Goal: Task Accomplishment & Management: Manage account settings

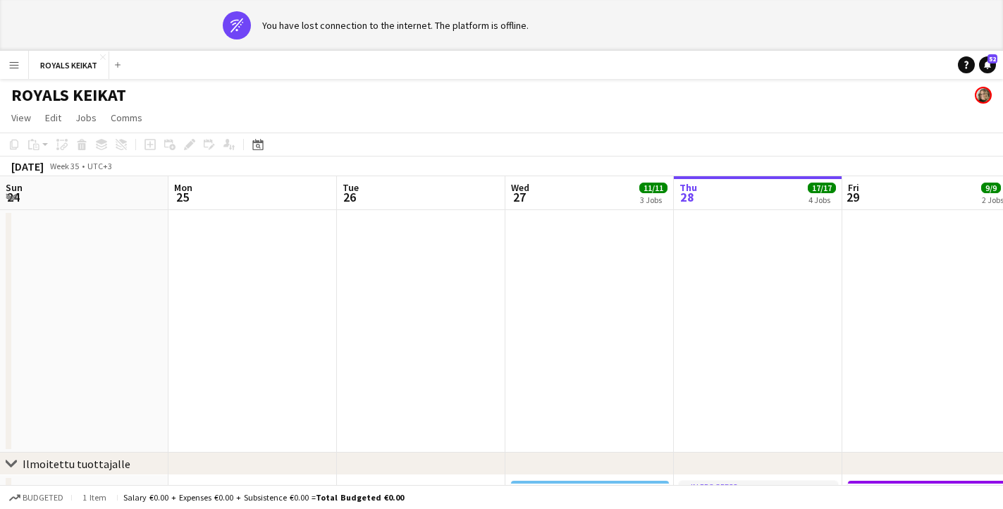
scroll to position [0, 346]
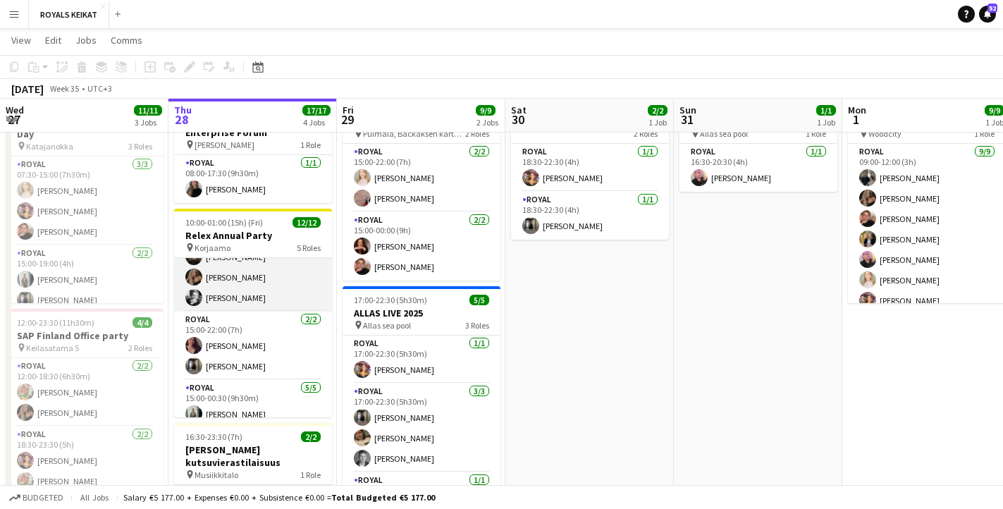
scroll to position [89, 0]
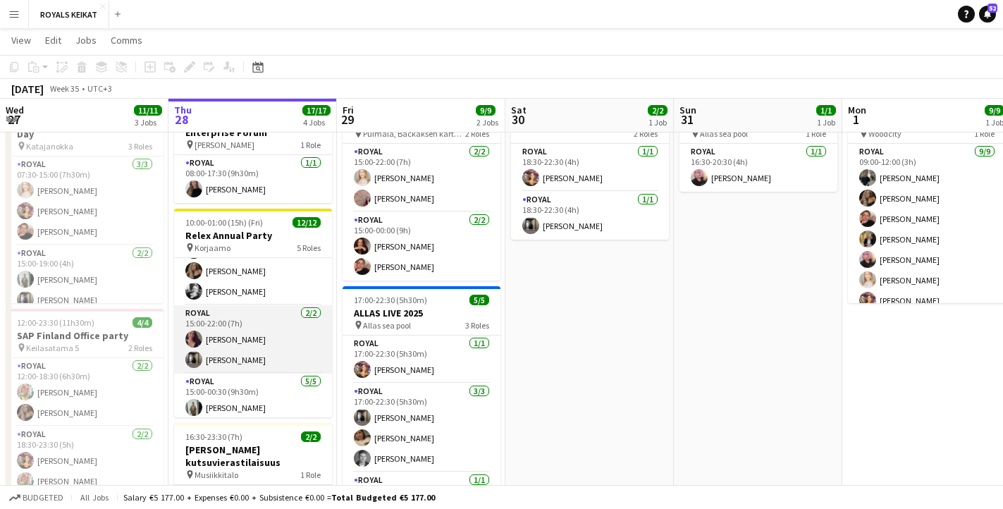
click at [271, 347] on app-card-role "Royal [DATE] 15:00-22:00 (7h) [PERSON_NAME] [PERSON_NAME]" at bounding box center [253, 339] width 158 height 68
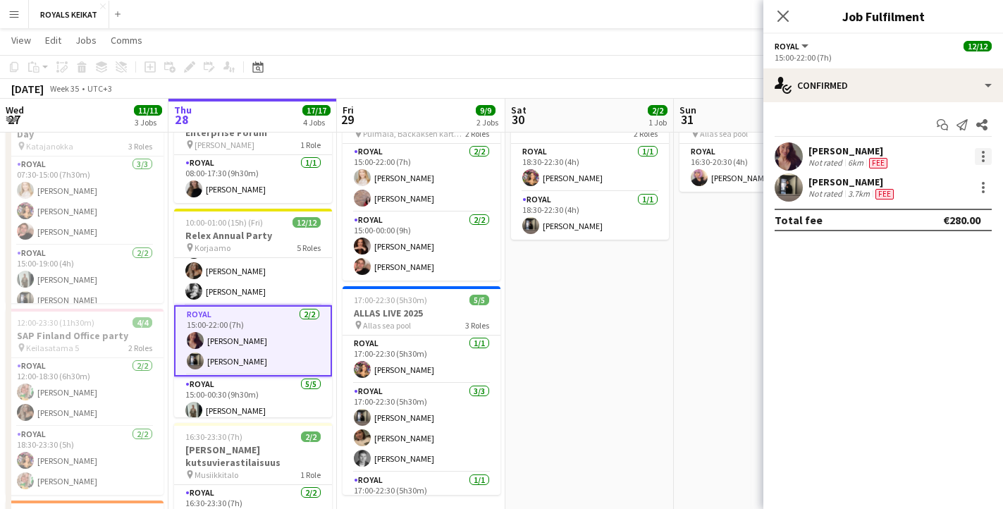
click at [982, 154] on div at bounding box center [982, 156] width 17 height 17
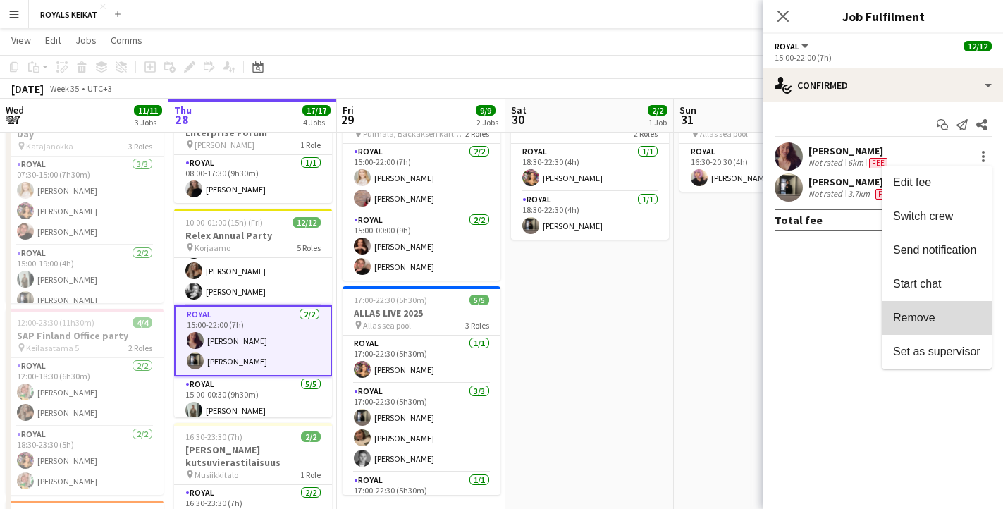
click at [941, 318] on span "Remove" at bounding box center [936, 317] width 87 height 13
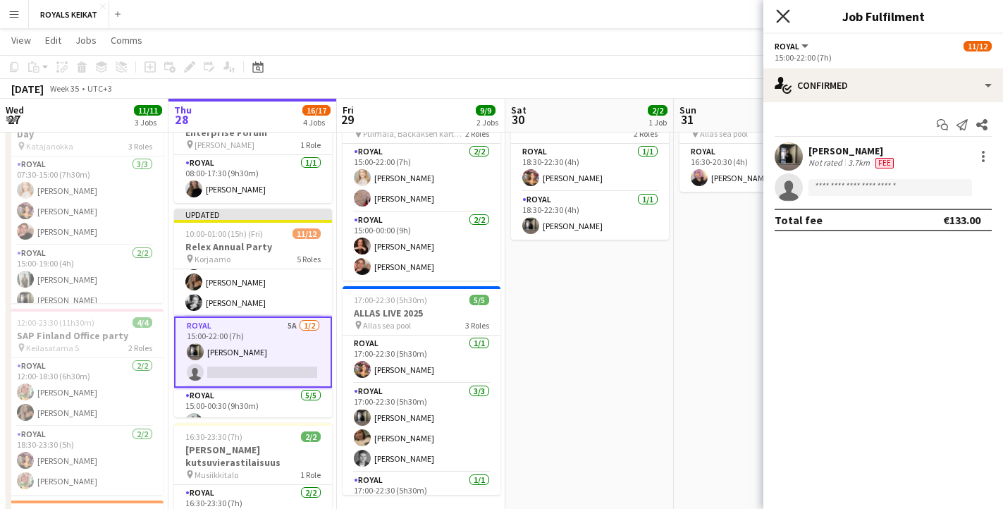
click at [782, 12] on icon "Close pop-in" at bounding box center [782, 15] width 13 height 13
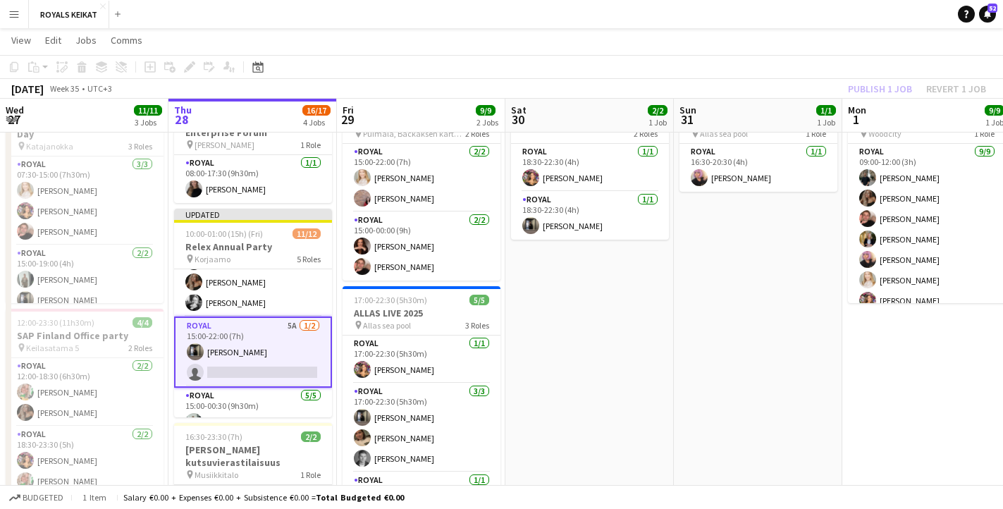
click at [876, 87] on div "Publish 1 job Revert 1 job" at bounding box center [917, 89] width 172 height 18
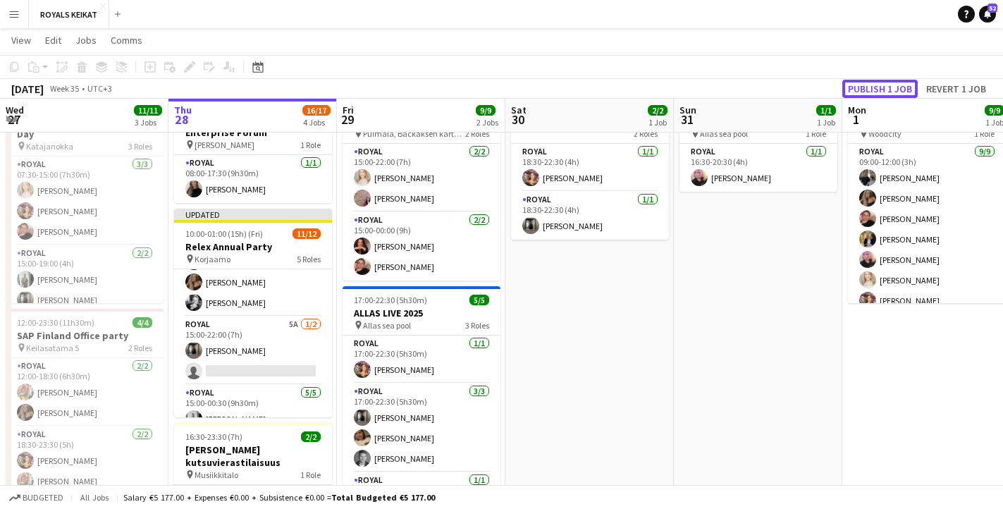
click at [876, 87] on button "Publish 1 job" at bounding box center [879, 89] width 75 height 18
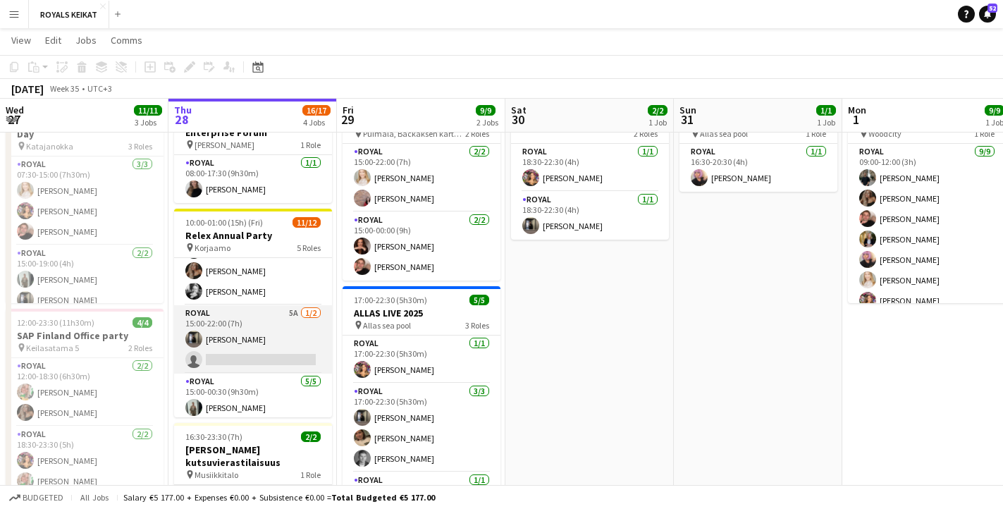
click at [277, 346] on app-card-role "Royal 5A [DATE] 15:00-22:00 (7h) [PERSON_NAME] single-neutral-actions" at bounding box center [253, 339] width 158 height 68
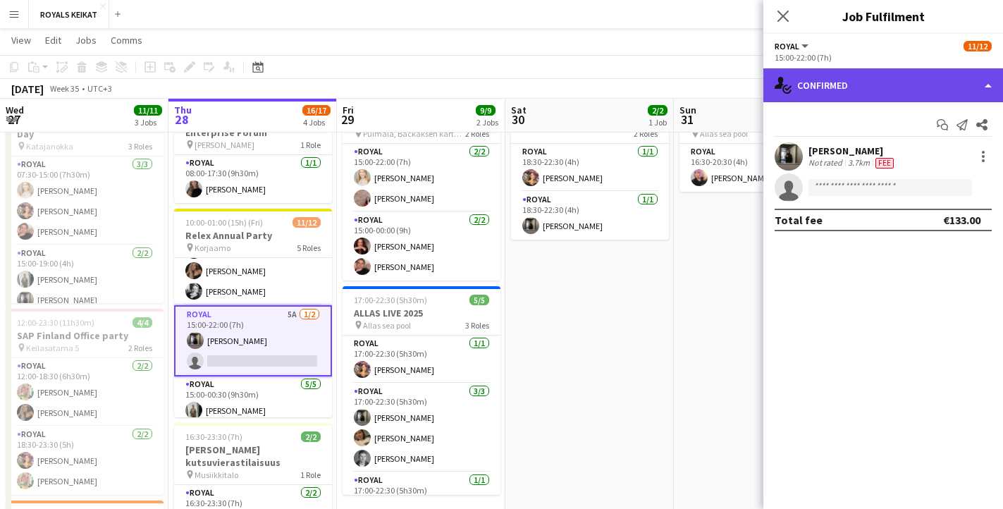
click at [882, 90] on div "single-neutral-actions-check-2 Confirmed" at bounding box center [883, 85] width 240 height 34
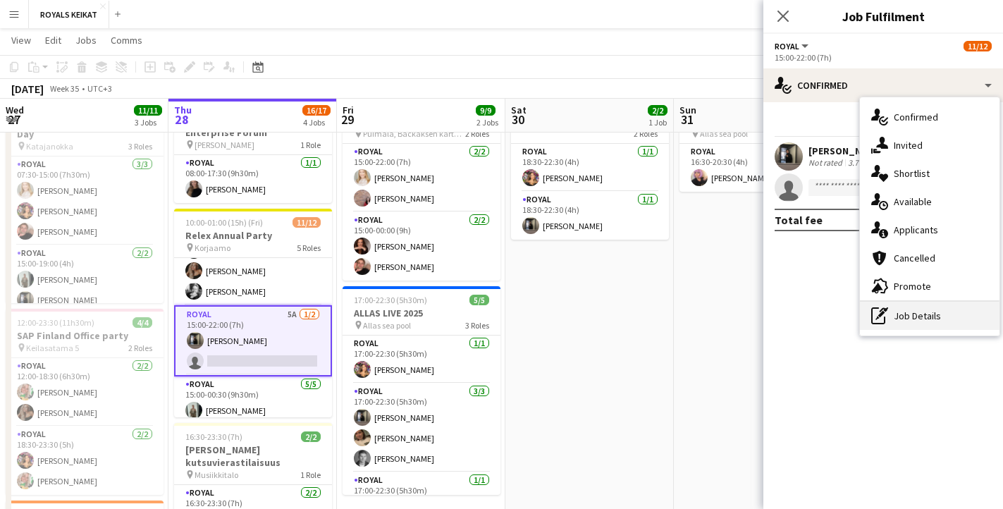
click at [912, 317] on div "pen-write Job Details" at bounding box center [930, 316] width 140 height 28
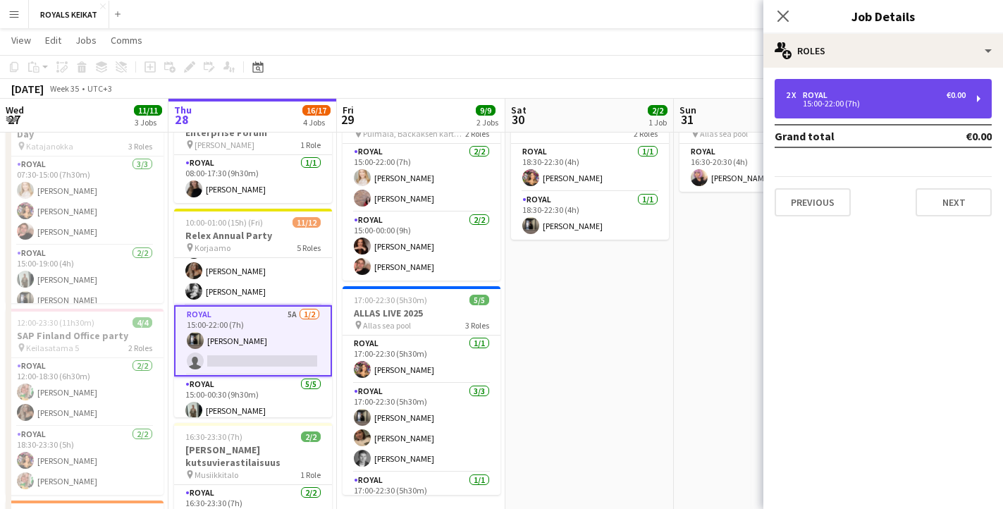
click at [812, 100] on div "15:00-22:00 (7h)" at bounding box center [876, 103] width 180 height 7
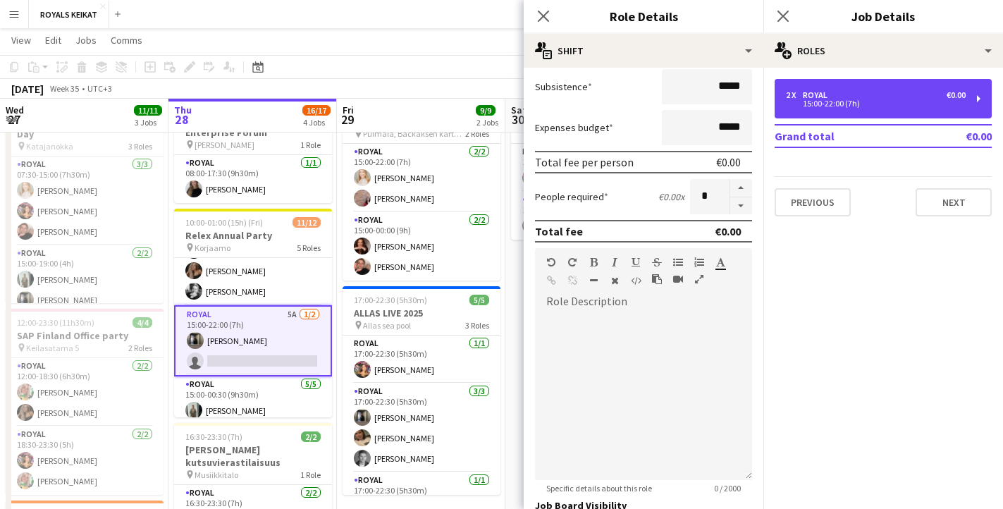
scroll to position [373, 0]
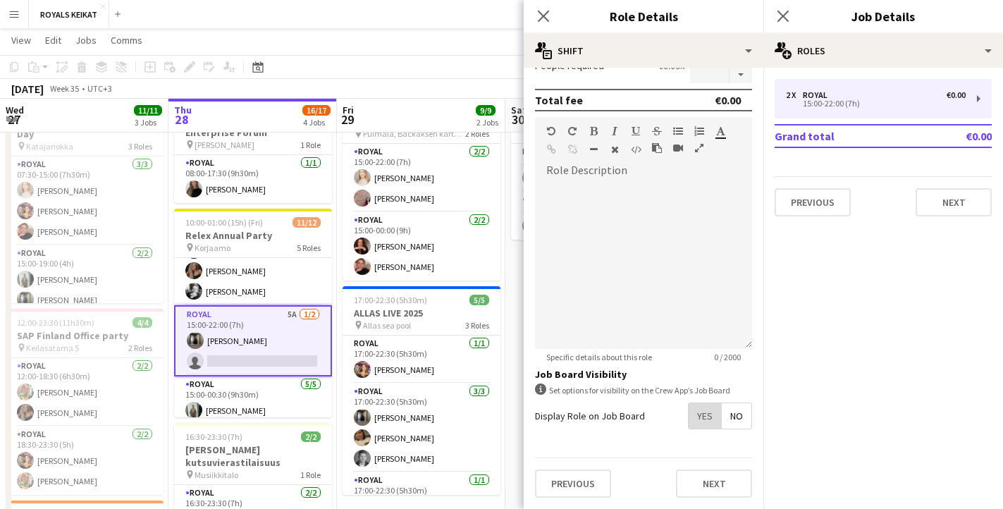
click at [705, 411] on span "Yes" at bounding box center [704, 415] width 32 height 25
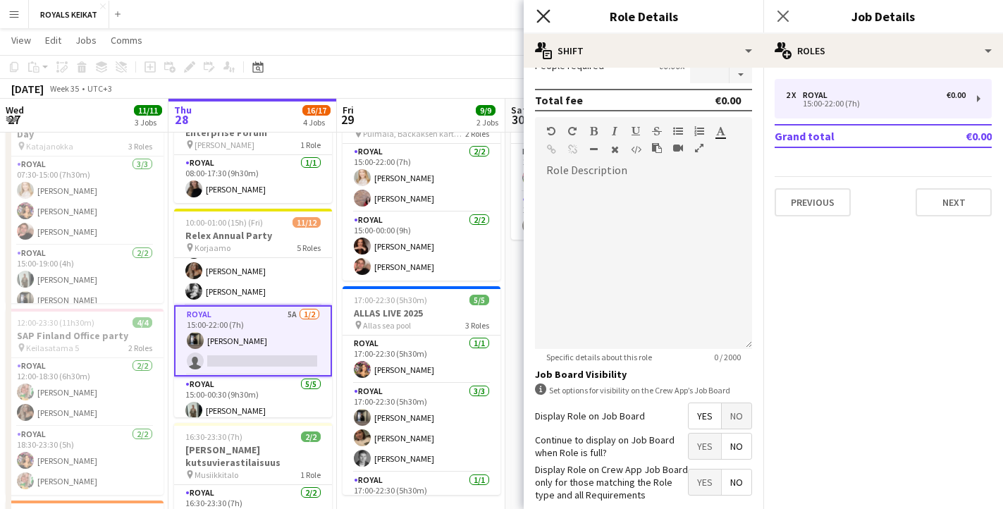
click at [539, 11] on icon at bounding box center [542, 15] width 13 height 13
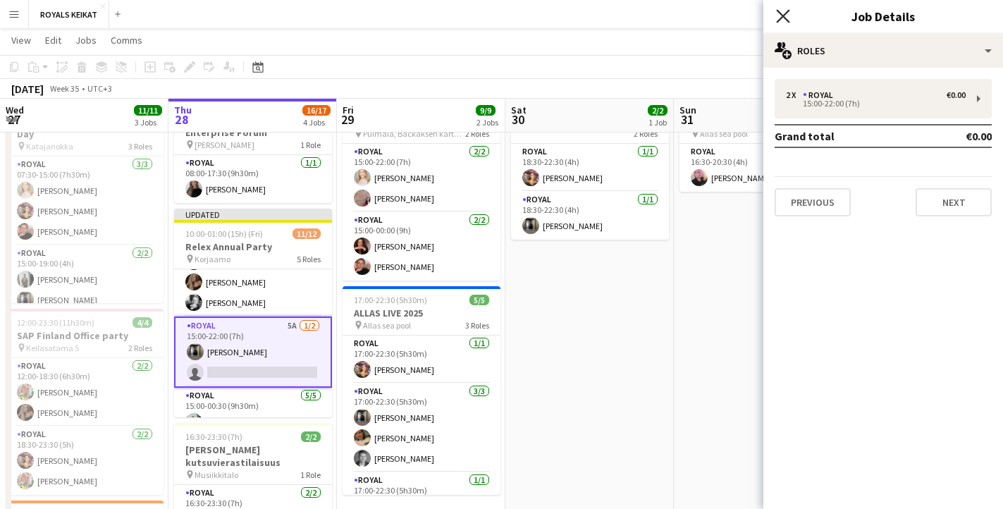
click at [781, 11] on icon "Close pop-in" at bounding box center [782, 15] width 13 height 13
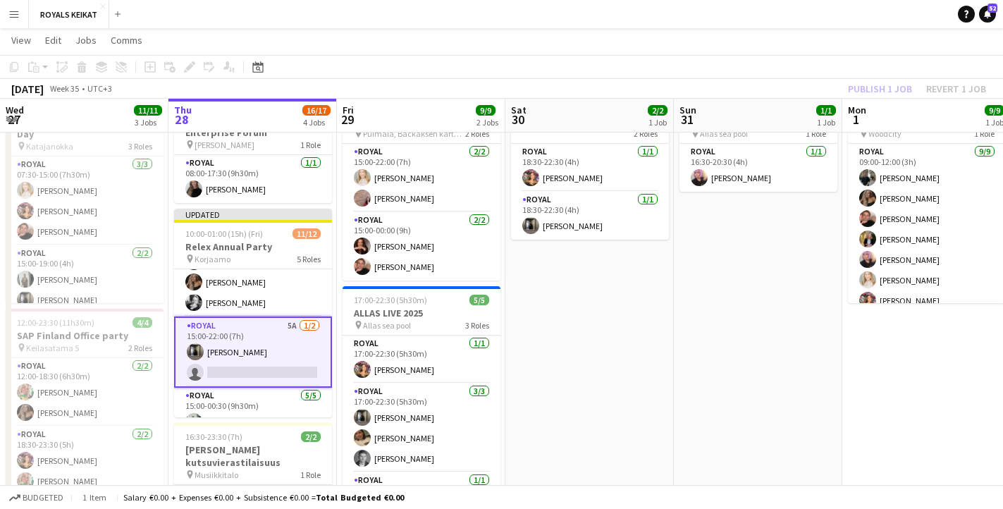
click at [868, 87] on div "Publish 1 job Revert 1 job" at bounding box center [917, 89] width 172 height 18
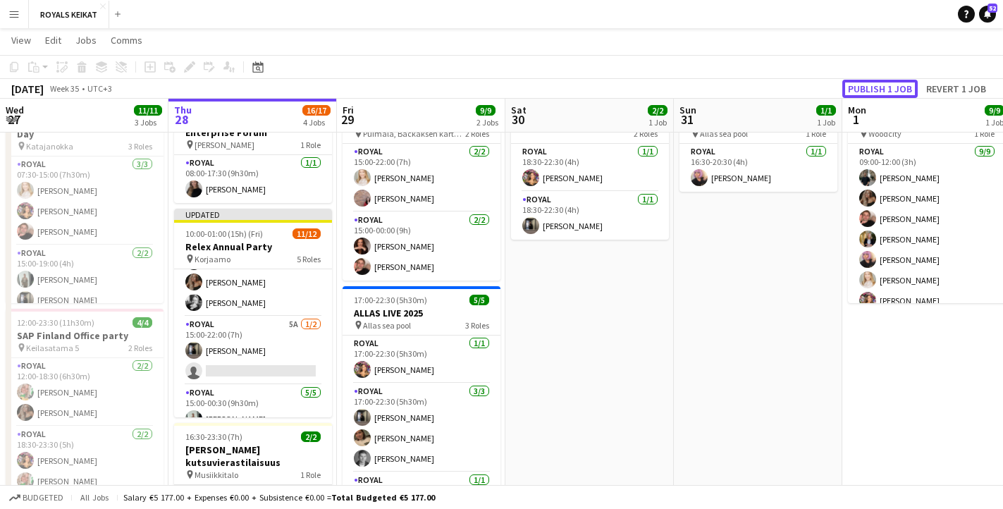
click at [868, 87] on button "Publish 1 job" at bounding box center [879, 89] width 75 height 18
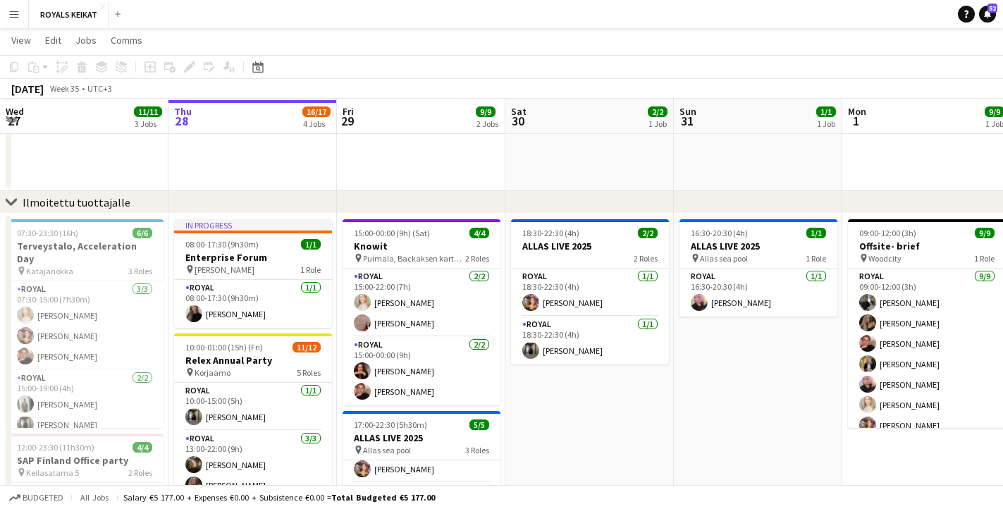
scroll to position [210, 0]
click at [261, 443] on app-card-role "Royal [DATE] 13:00-22:00 (9h) [PERSON_NAME] [PERSON_NAME]" at bounding box center [253, 474] width 158 height 89
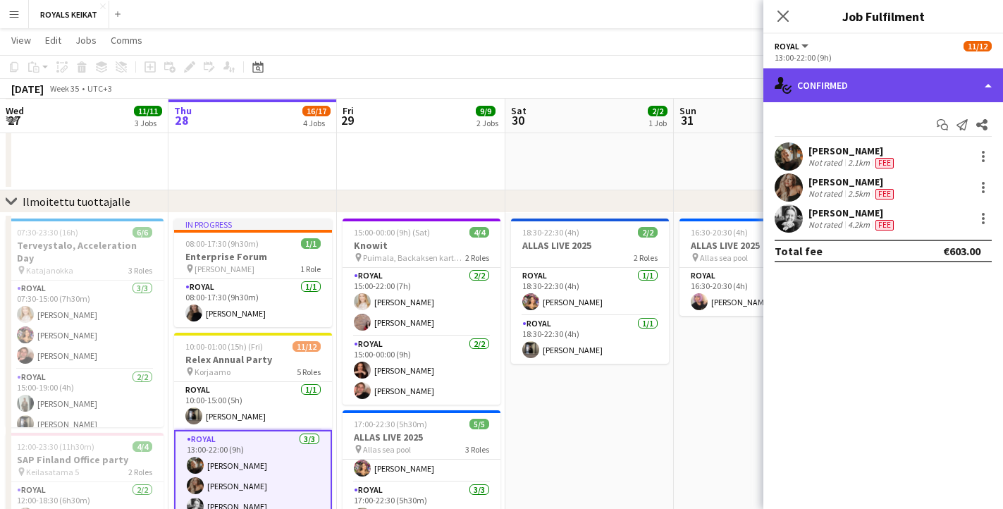
click at [910, 85] on div "single-neutral-actions-check-2 Confirmed" at bounding box center [883, 85] width 240 height 34
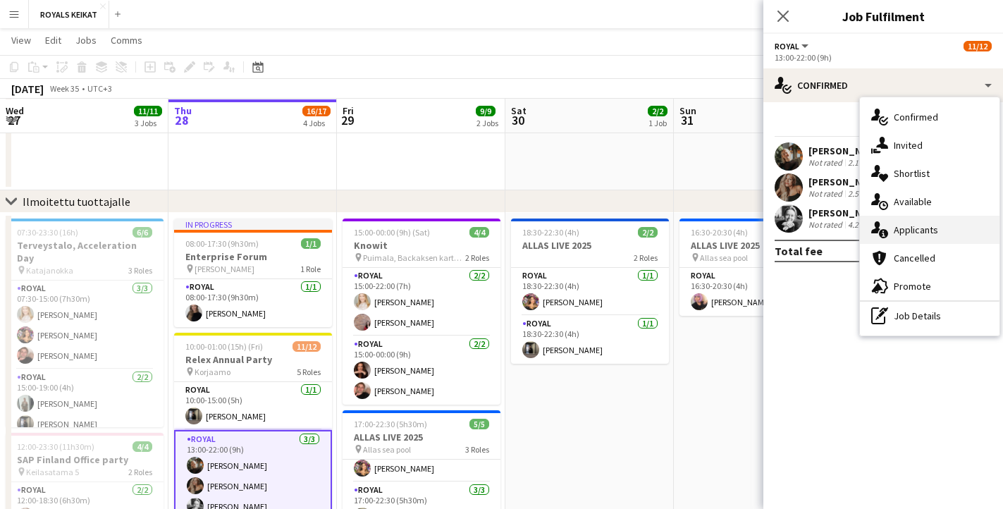
click at [936, 232] on div "single-neutral-actions-information Applicants" at bounding box center [930, 230] width 140 height 28
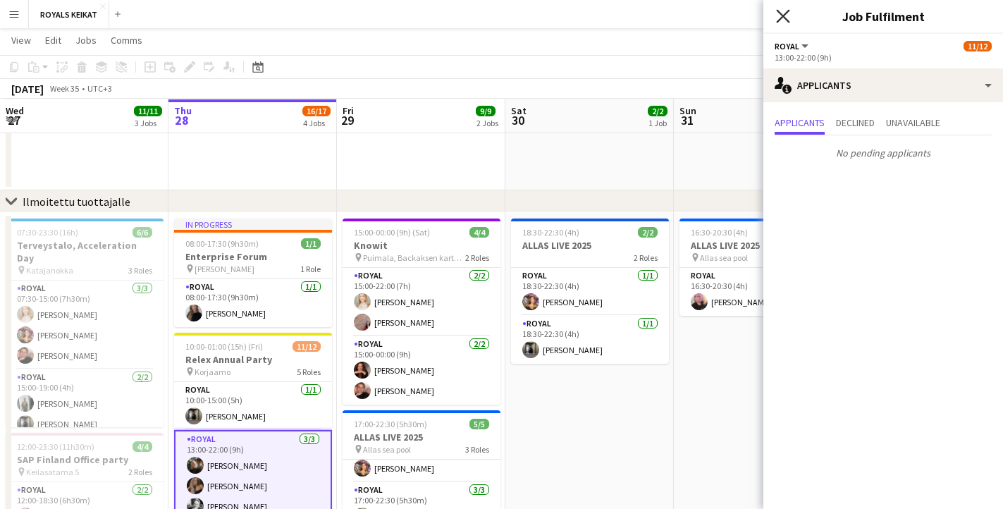
click at [780, 14] on icon at bounding box center [782, 15] width 13 height 13
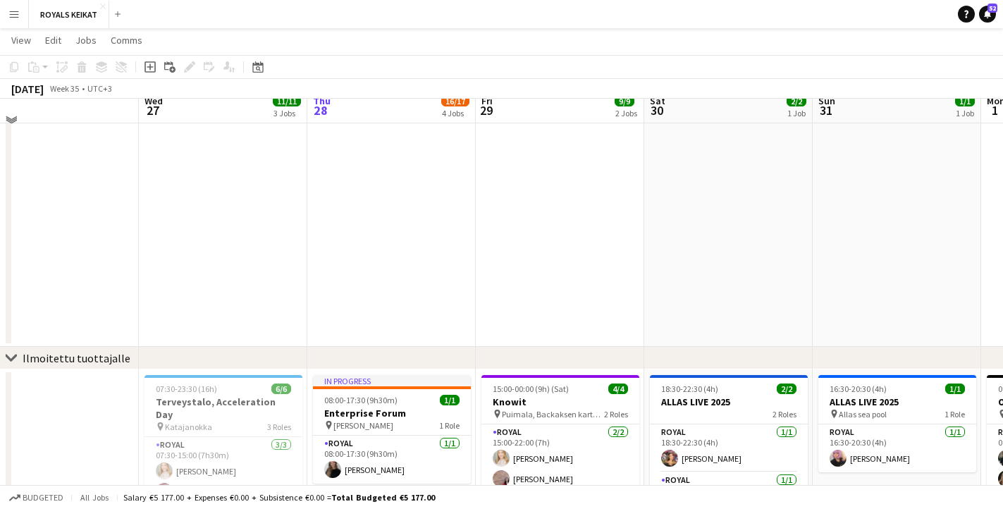
scroll to position [65, 0]
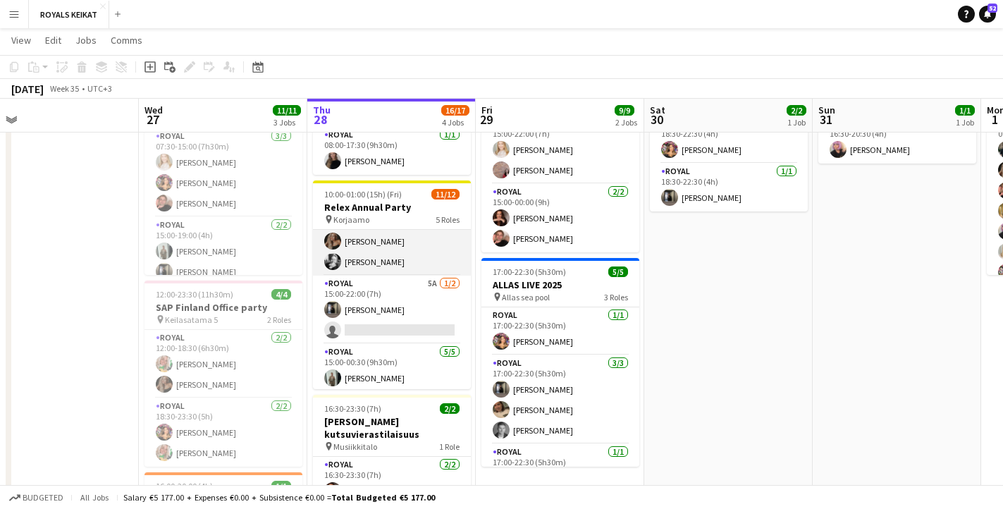
scroll to position [99, 0]
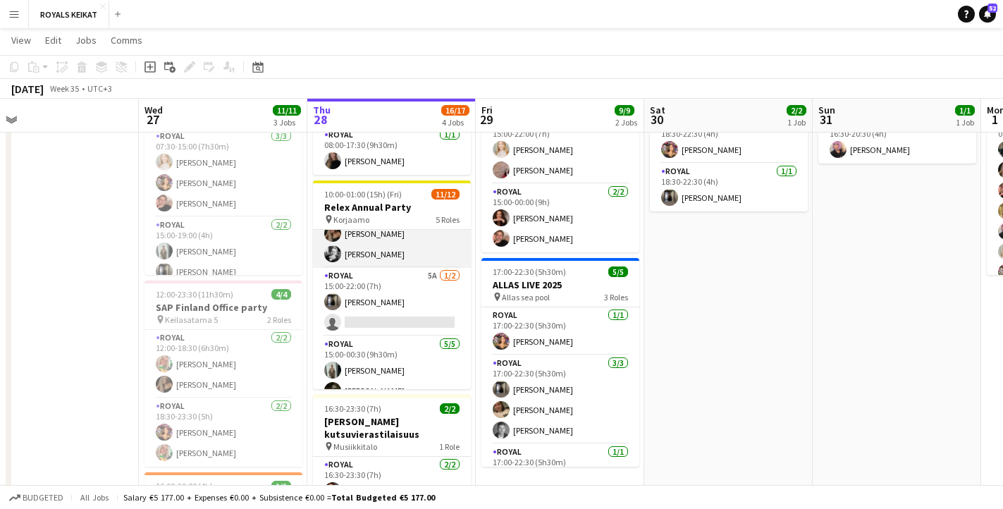
click at [354, 308] on app-card-role "Royal 5A [DATE] 15:00-22:00 (7h) [PERSON_NAME] single-neutral-actions" at bounding box center [392, 302] width 158 height 68
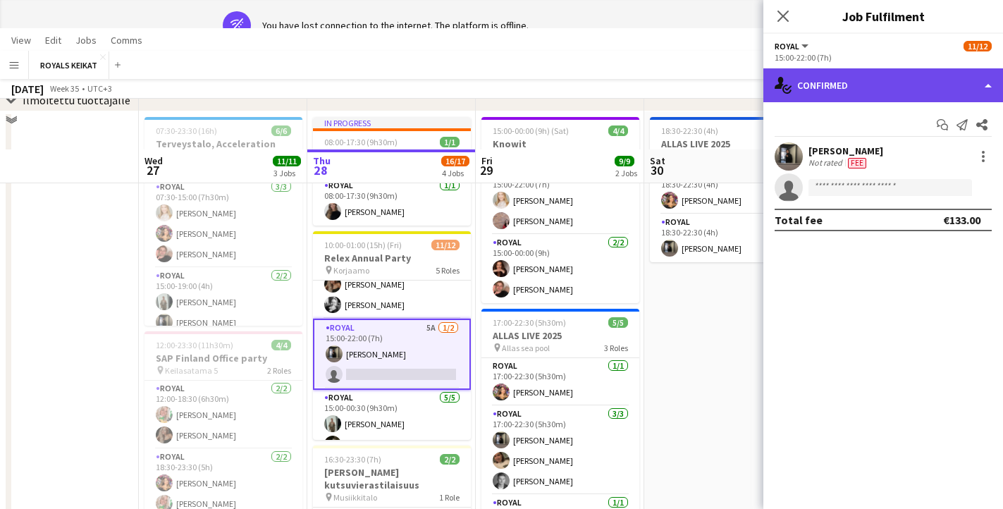
click at [919, 75] on div "single-neutral-actions-check-2 Confirmed" at bounding box center [883, 85] width 240 height 34
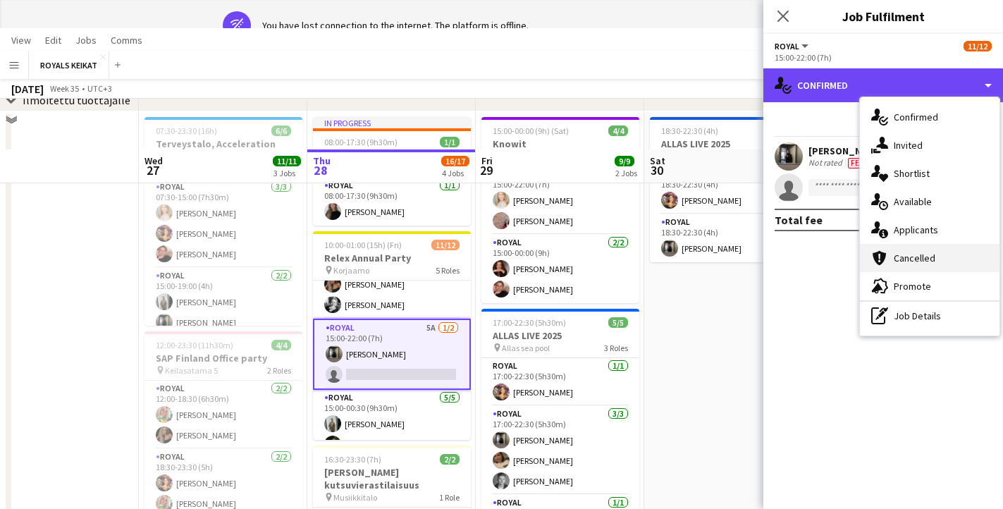
scroll to position [0, 0]
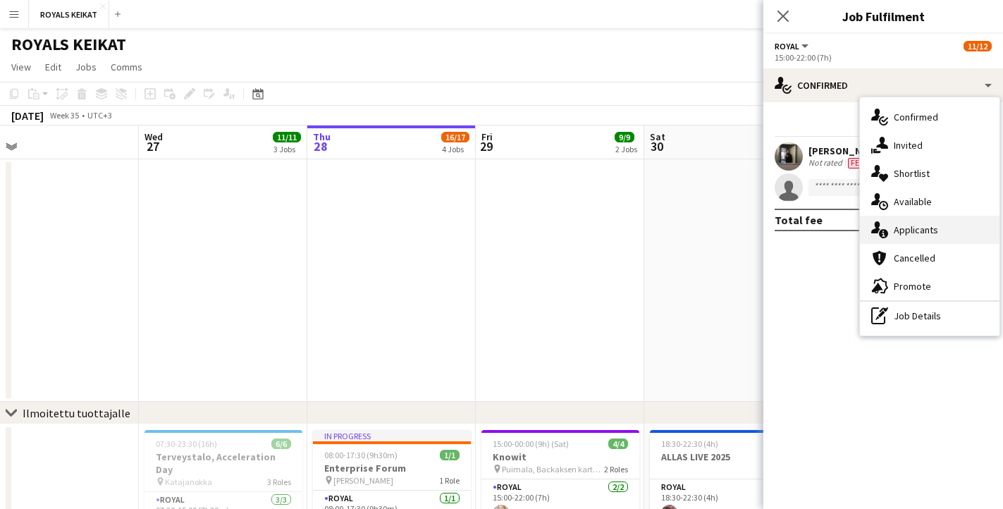
click at [924, 228] on div "single-neutral-actions-information Applicants" at bounding box center [930, 230] width 140 height 28
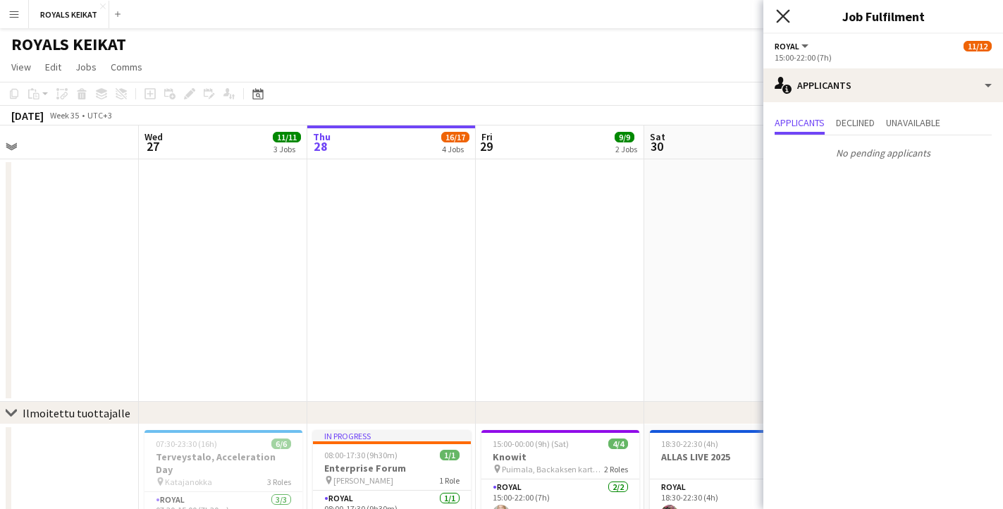
click at [781, 11] on icon "Close pop-in" at bounding box center [782, 15] width 13 height 13
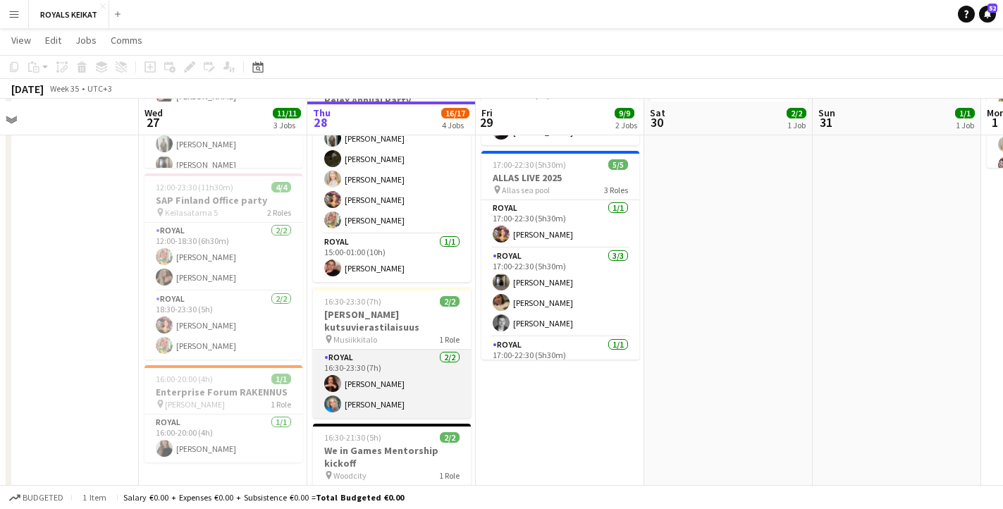
scroll to position [472, 0]
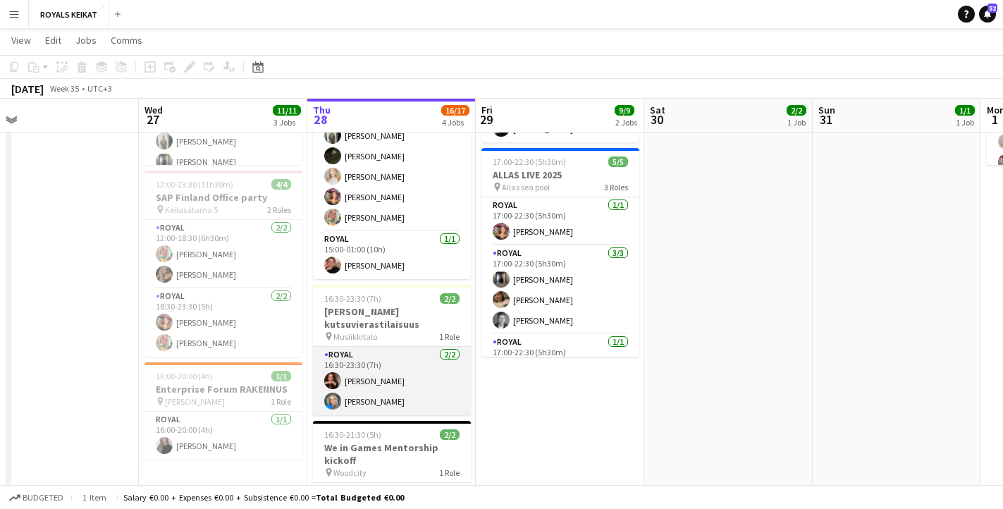
click at [388, 371] on app-card-role "Royal [DATE] 16:30-23:30 (7h) [PERSON_NAME] [PERSON_NAME]" at bounding box center [392, 381] width 158 height 68
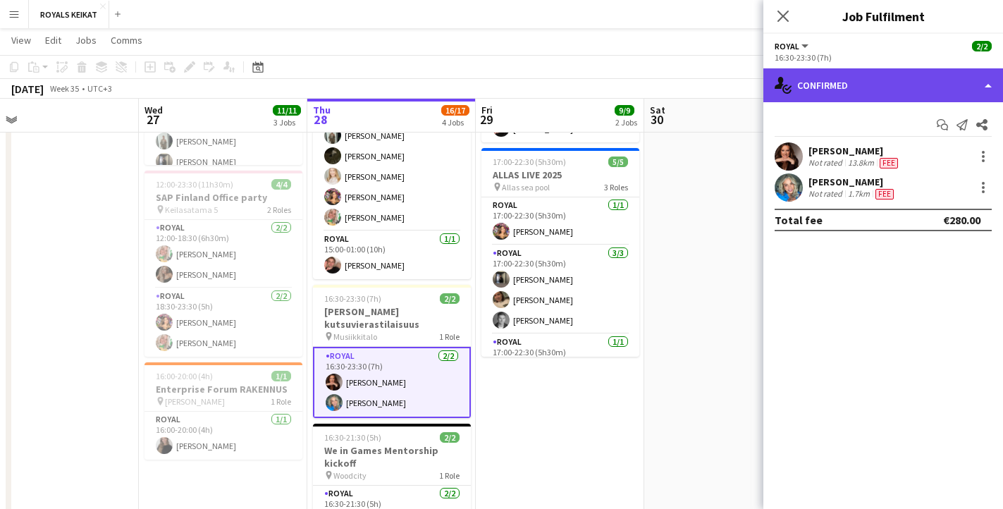
click at [921, 82] on div "single-neutral-actions-check-2 Confirmed" at bounding box center [883, 85] width 240 height 34
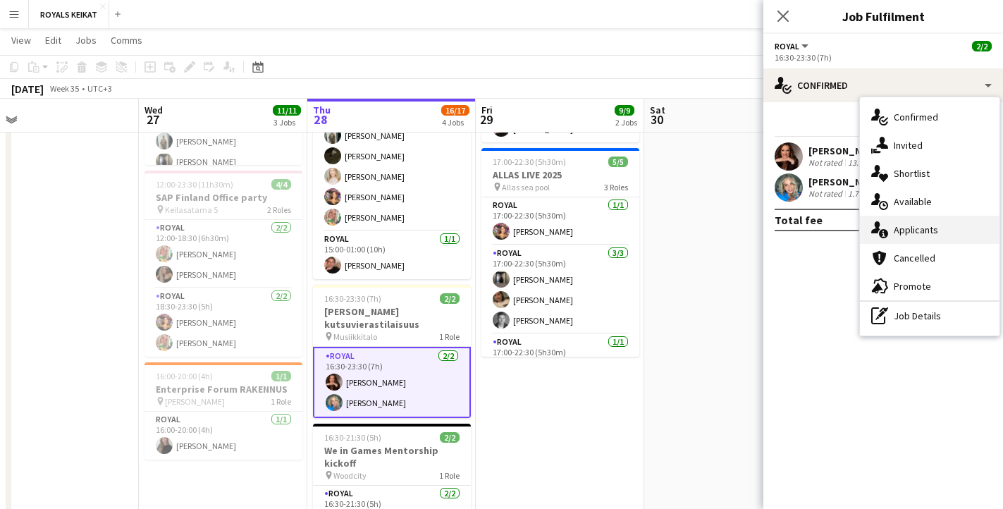
click at [948, 231] on div "single-neutral-actions-information Applicants" at bounding box center [930, 230] width 140 height 28
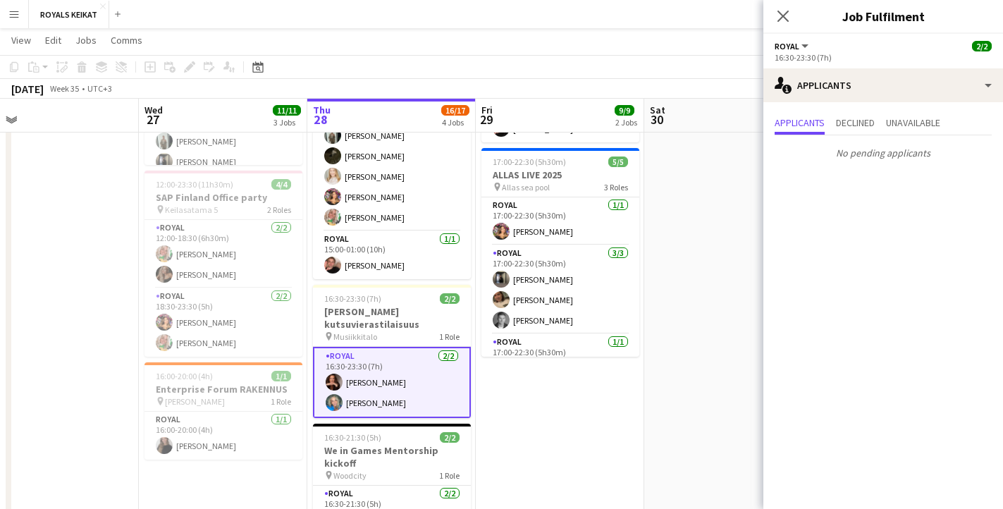
click at [784, 18] on icon at bounding box center [782, 16] width 11 height 11
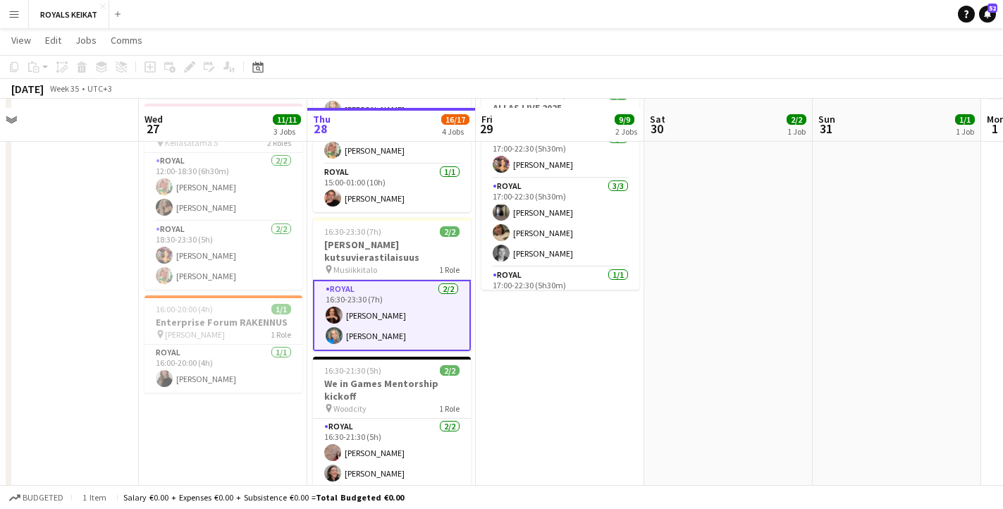
scroll to position [550, 0]
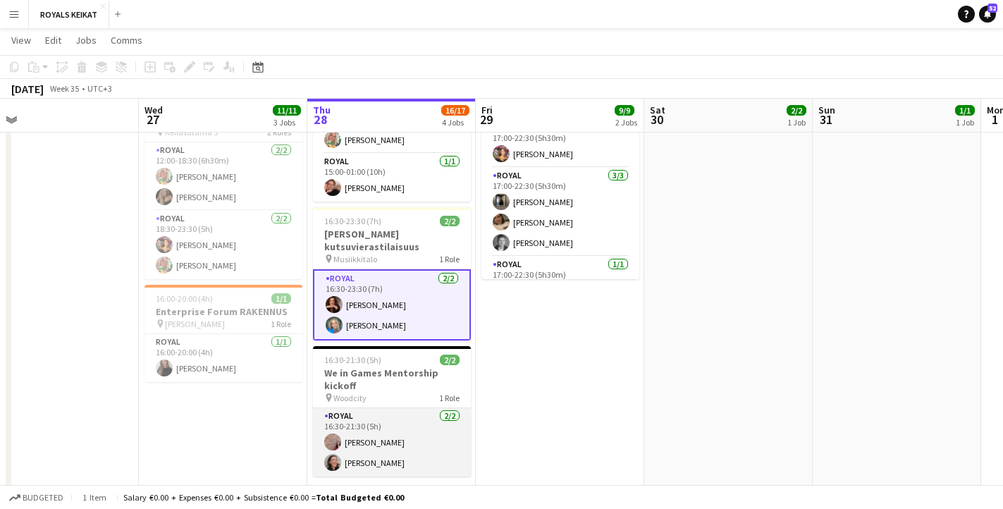
click at [402, 427] on app-card-role "Royal [DATE] 16:30-21:30 (5h) [PERSON_NAME] [PERSON_NAME]" at bounding box center [392, 442] width 158 height 68
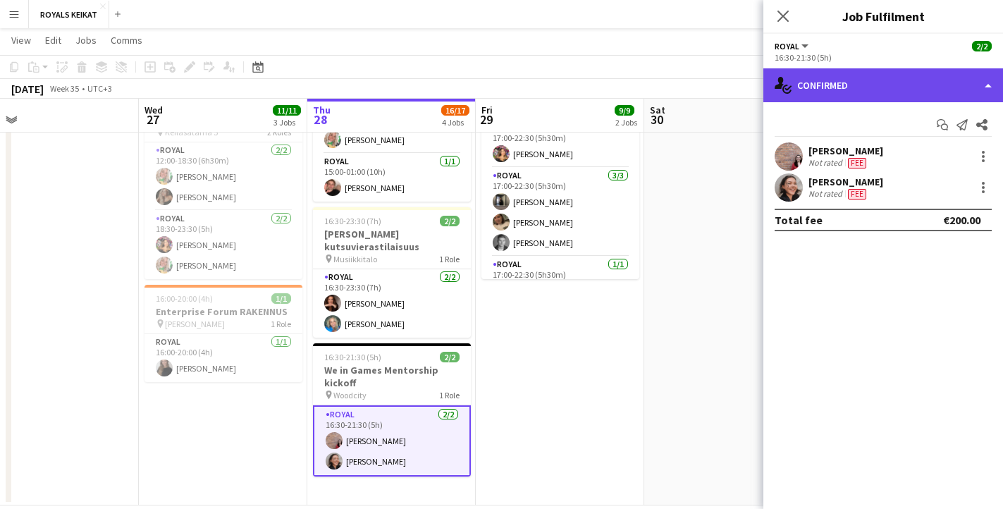
click at [856, 87] on div "single-neutral-actions-check-2 Confirmed" at bounding box center [883, 85] width 240 height 34
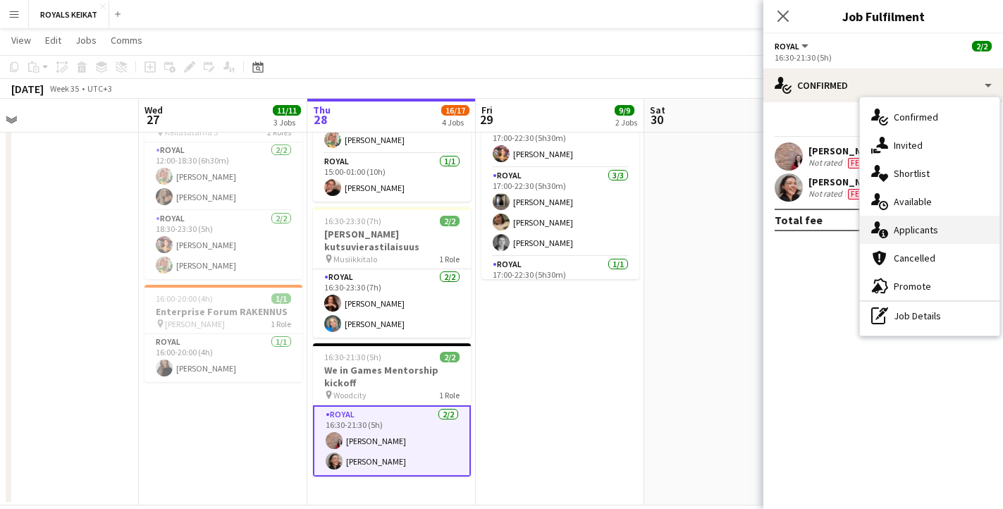
click at [925, 226] on div "single-neutral-actions-information Applicants" at bounding box center [930, 230] width 140 height 28
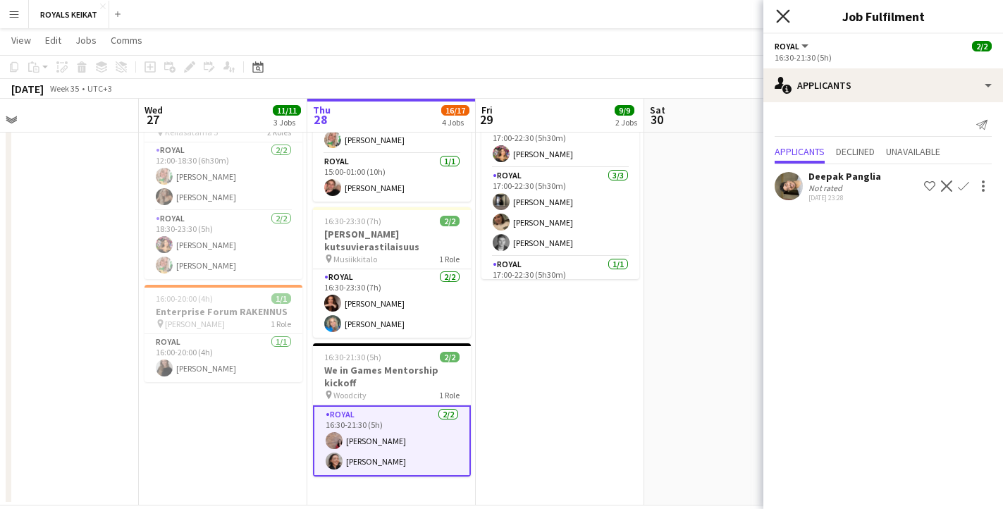
click at [777, 13] on icon "Close pop-in" at bounding box center [782, 15] width 13 height 13
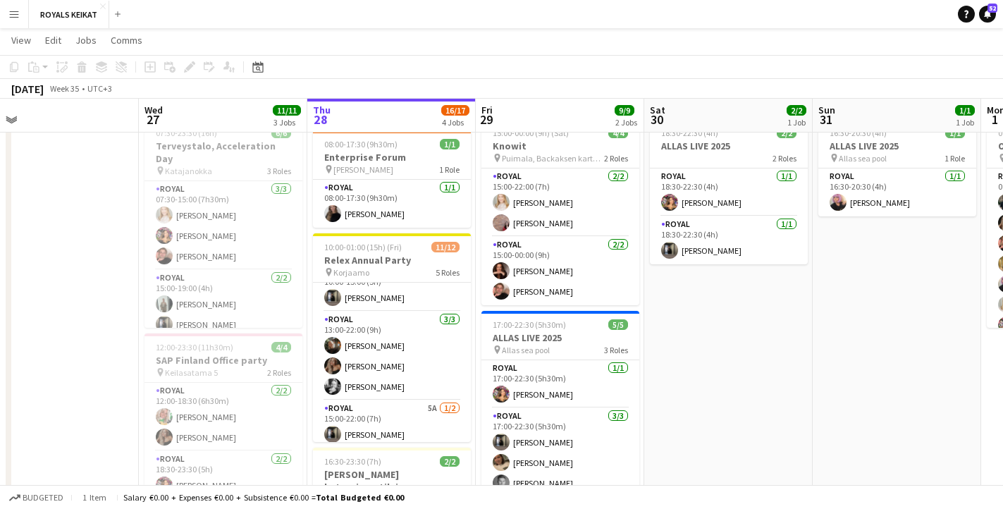
scroll to position [0, 0]
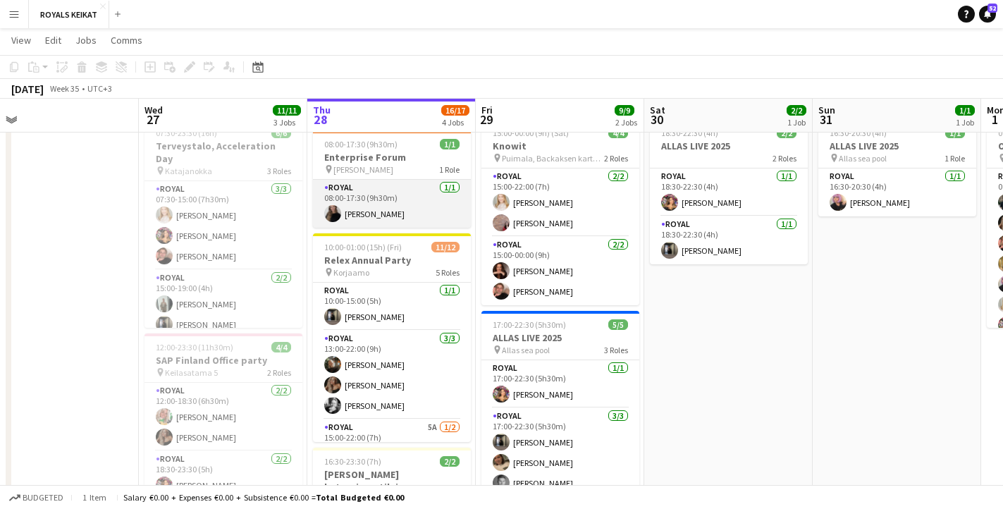
click at [404, 190] on app-card-role "Royal [DATE] 08:00-17:30 (9h30m) [PERSON_NAME]" at bounding box center [392, 204] width 158 height 48
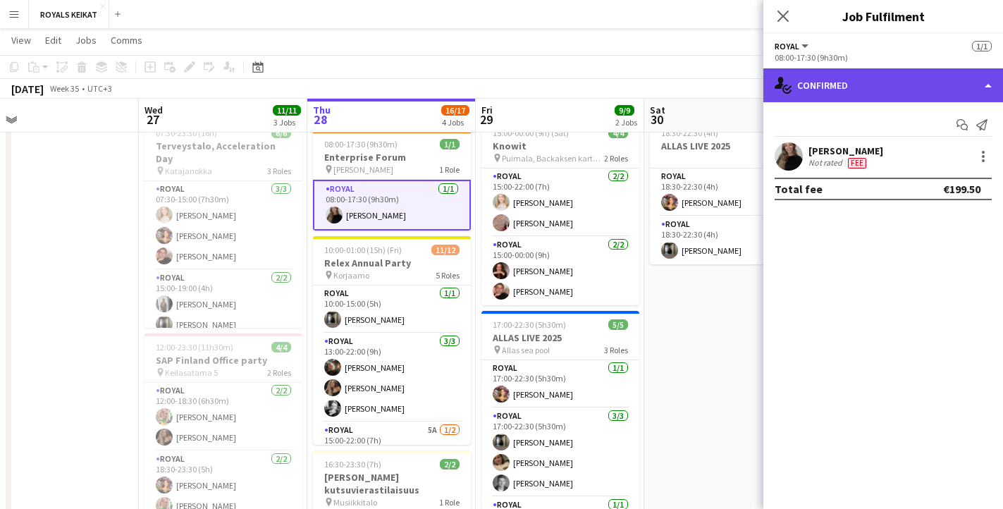
click at [864, 82] on div "single-neutral-actions-check-2 Confirmed" at bounding box center [883, 85] width 240 height 34
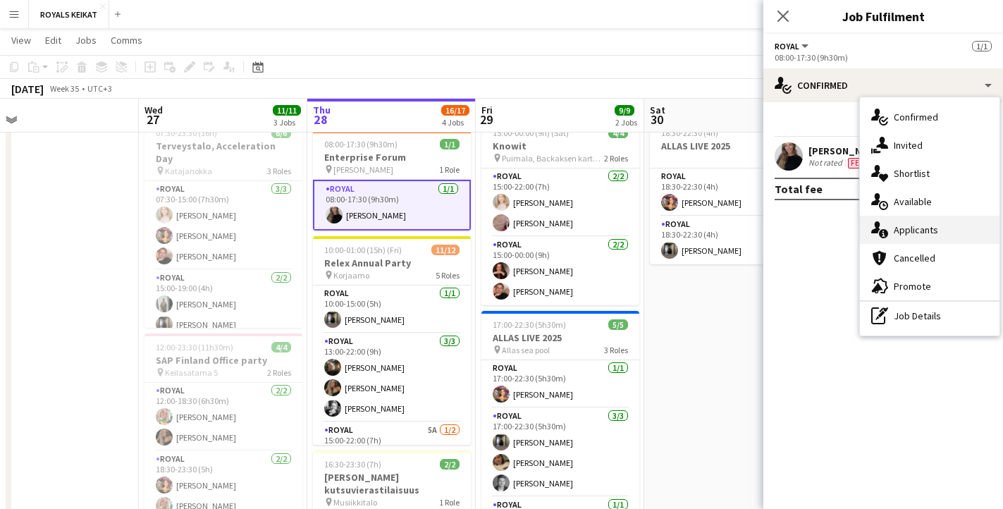
click at [930, 231] on div "single-neutral-actions-information Applicants" at bounding box center [930, 230] width 140 height 28
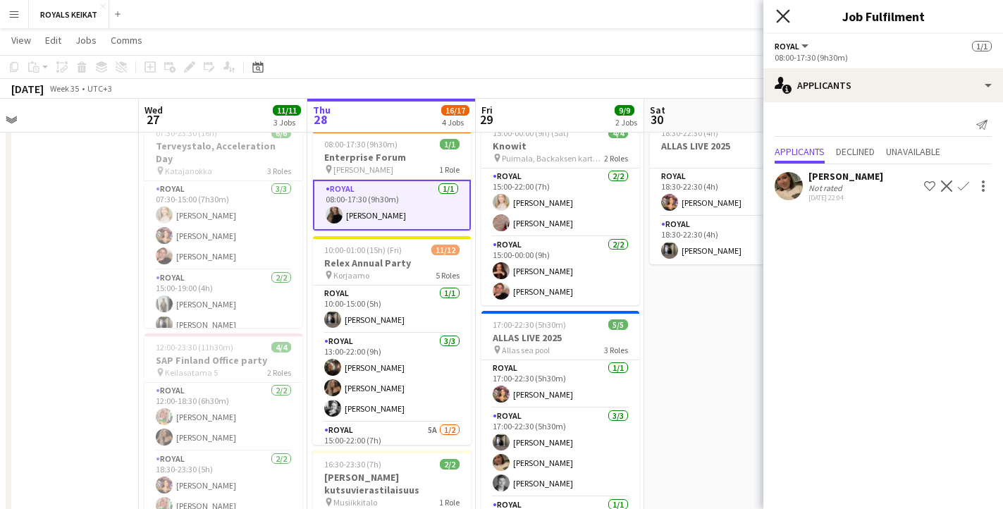
click at [781, 13] on icon at bounding box center [782, 15] width 13 height 13
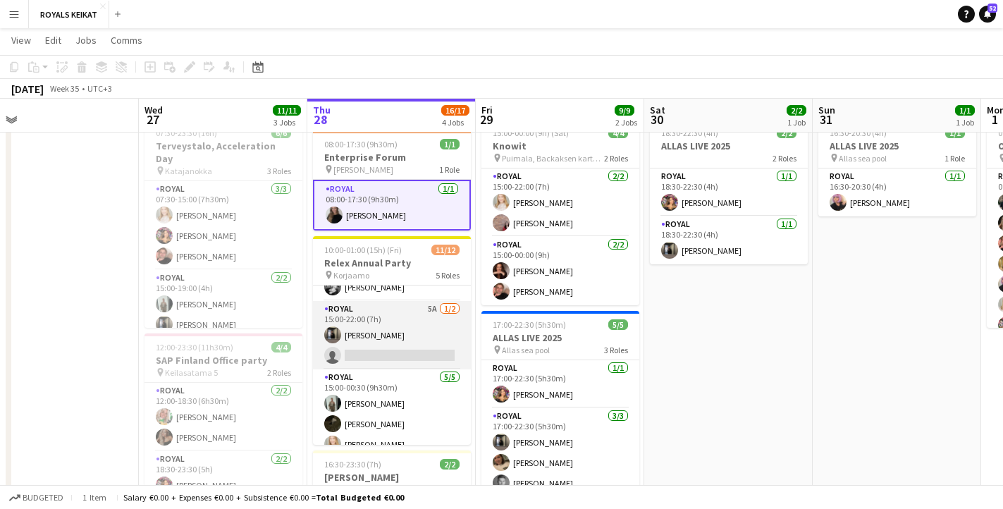
scroll to position [123, 0]
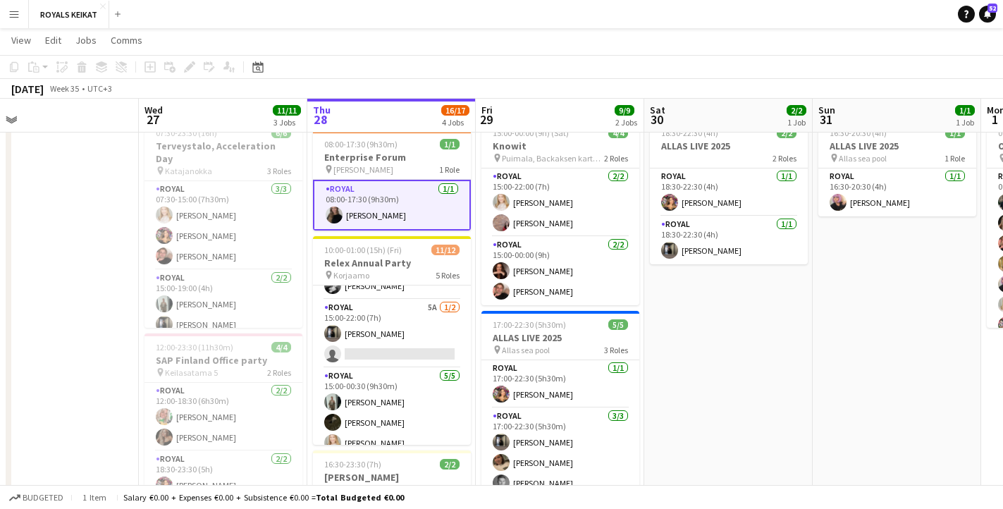
click at [66, 383] on app-date-cell at bounding box center [54, 429] width 168 height 632
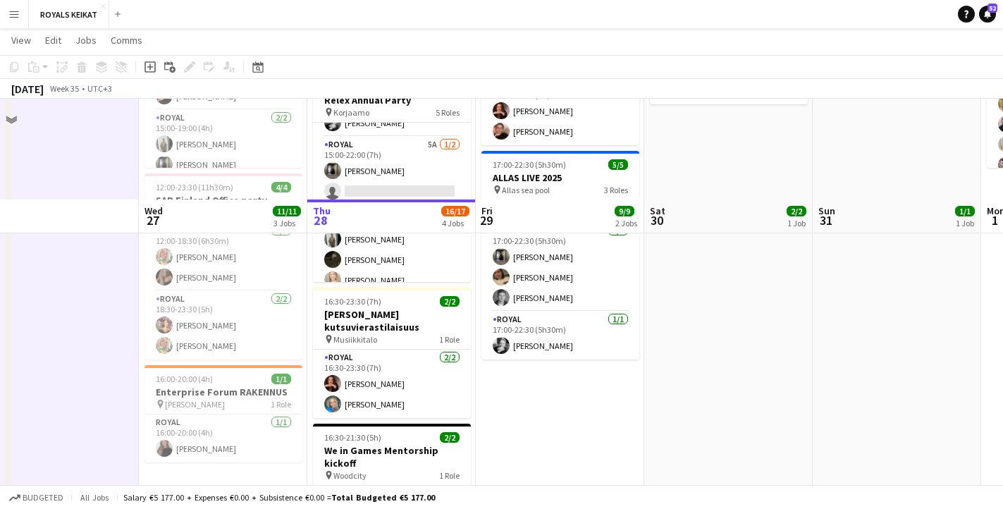
scroll to position [569, 0]
